Goal: Navigation & Orientation: Find specific page/section

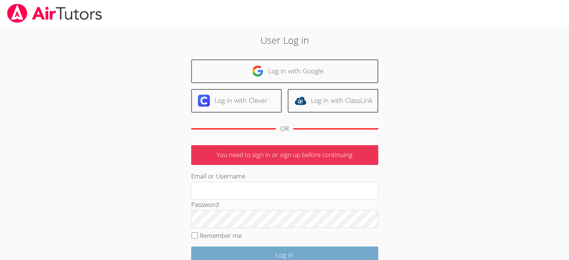
type input "[EMAIL_ADDRESS][DOMAIN_NAME]"
click at [278, 253] on input "Log in" at bounding box center [284, 256] width 187 height 18
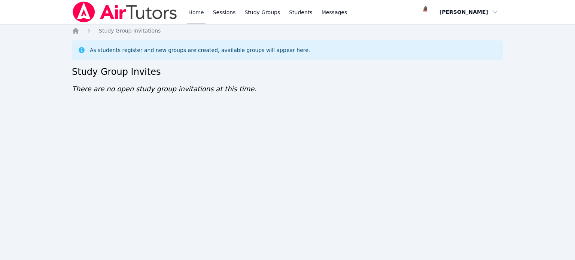
click at [189, 11] on link "Home" at bounding box center [196, 12] width 18 height 24
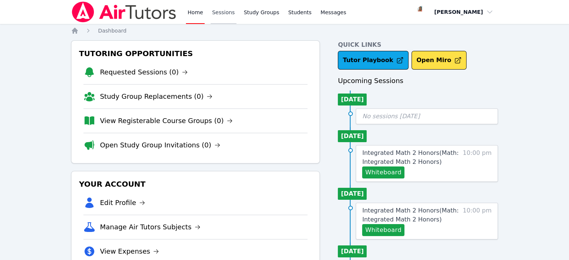
click at [220, 12] on link "Sessions" at bounding box center [224, 12] width 26 height 24
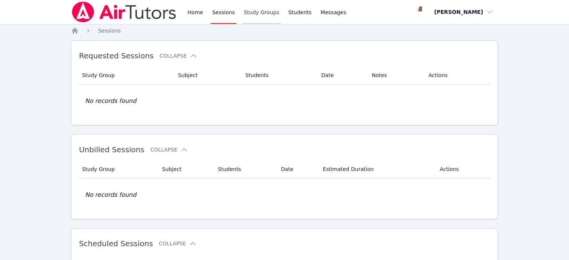
click at [255, 18] on link "Study Groups" at bounding box center [262, 12] width 39 height 24
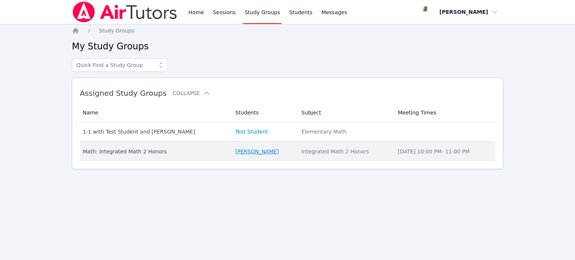
click at [235, 153] on link "Lisa Otuonye" at bounding box center [256, 151] width 43 height 7
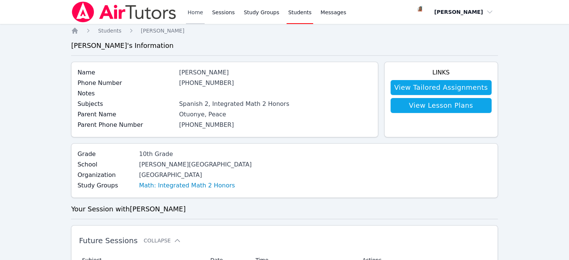
click at [198, 12] on link "Home" at bounding box center [195, 12] width 18 height 24
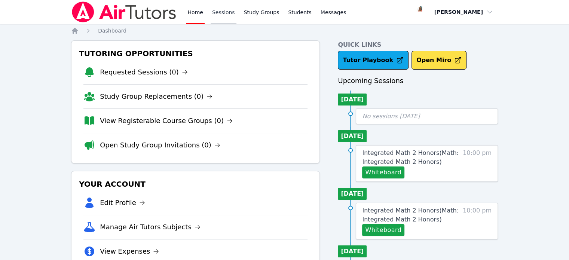
click at [225, 15] on link "Sessions" at bounding box center [224, 12] width 26 height 24
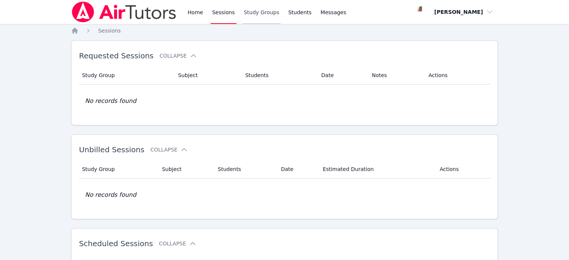
click at [247, 14] on link "Study Groups" at bounding box center [262, 12] width 39 height 24
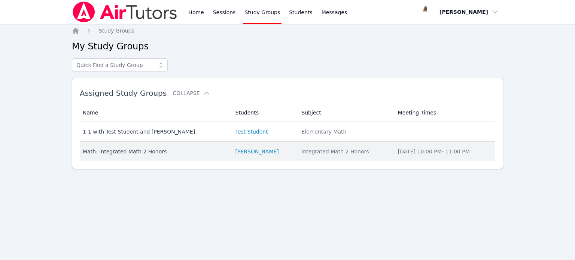
click at [235, 149] on link "Lisa Otuonye" at bounding box center [256, 151] width 43 height 7
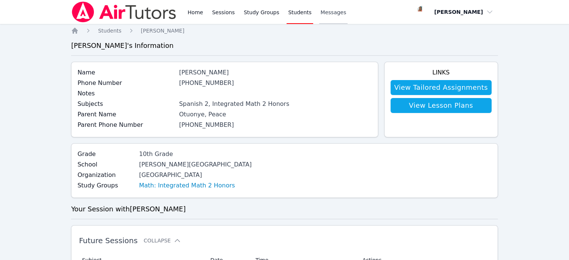
click at [321, 12] on span "Messages" at bounding box center [334, 12] width 26 height 7
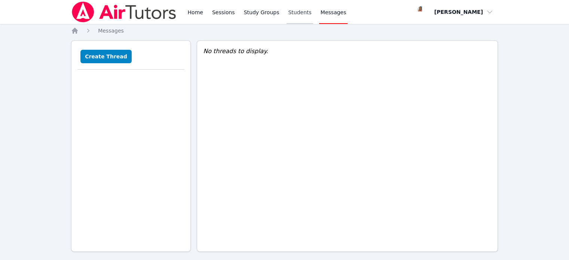
click at [287, 13] on link "Students" at bounding box center [300, 12] width 26 height 24
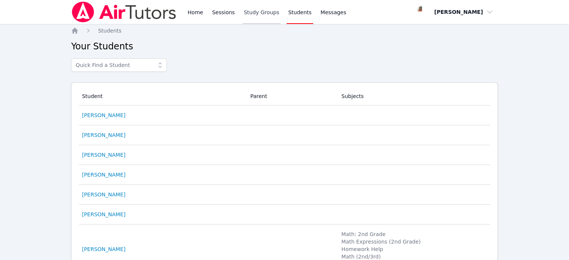
click at [258, 14] on link "Study Groups" at bounding box center [262, 12] width 39 height 24
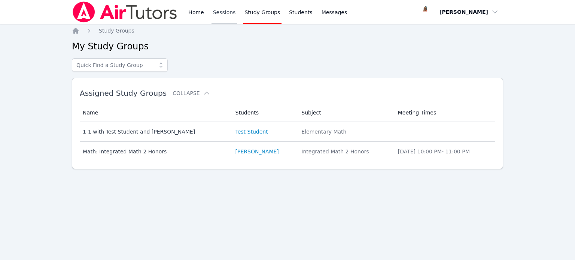
click at [220, 13] on link "Sessions" at bounding box center [224, 12] width 26 height 24
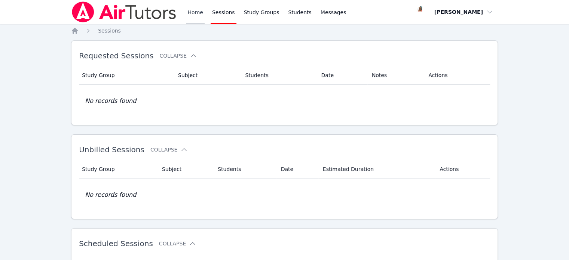
click at [191, 16] on link "Home" at bounding box center [195, 12] width 18 height 24
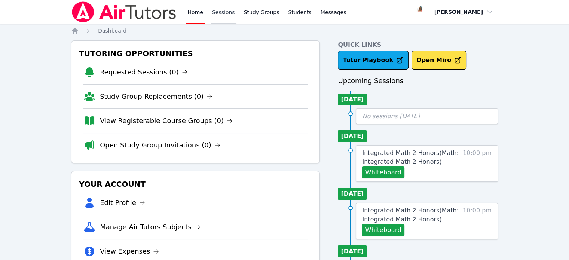
click at [229, 14] on link "Sessions" at bounding box center [224, 12] width 26 height 24
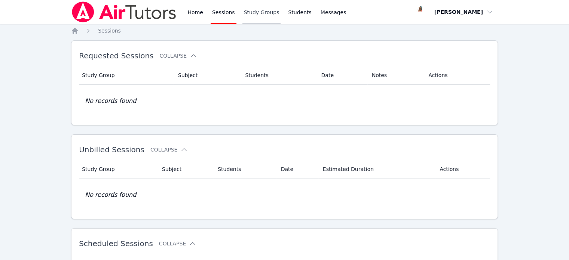
click at [244, 15] on link "Study Groups" at bounding box center [262, 12] width 39 height 24
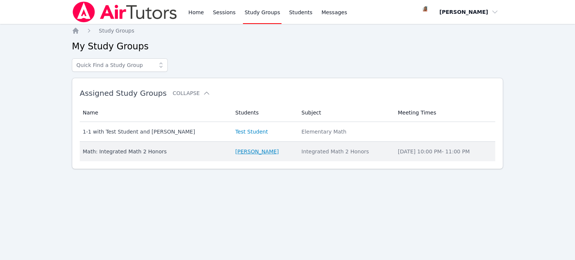
click at [245, 152] on link "Lisa Otuonye" at bounding box center [256, 151] width 43 height 7
